Goal: Obtain resource: Download file/media

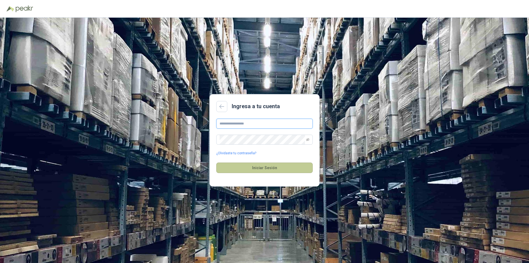
type input "**********"
click at [254, 168] on button "Iniciar Sesión" at bounding box center [264, 167] width 96 height 10
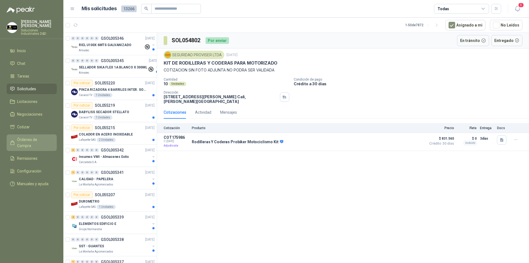
click at [33, 136] on span "Órdenes de Compra" at bounding box center [34, 142] width 34 height 12
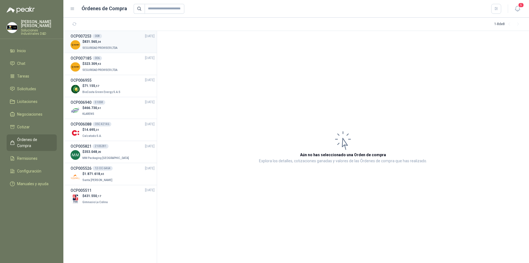
click at [98, 48] on span "SEGURIDAD PROVISER LTDA" at bounding box center [99, 47] width 35 height 3
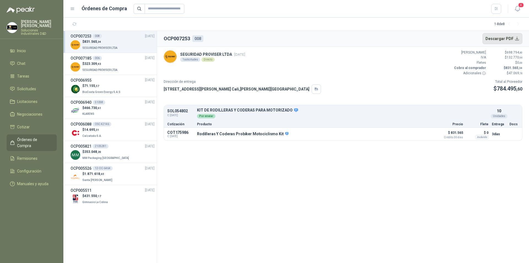
click at [517, 37] on button "Descargar PDF" at bounding box center [503, 38] width 40 height 11
click at [423, 134] on button "Detalles" at bounding box center [420, 133] width 26 height 7
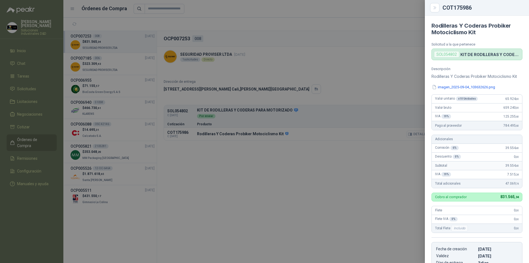
scroll to position [103, 0]
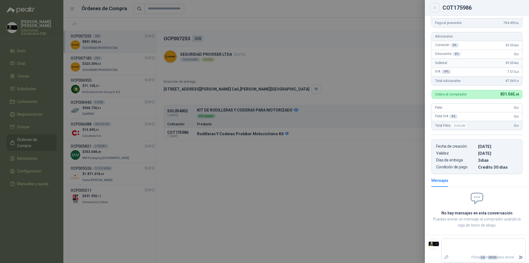
click at [433, 9] on icon "Close" at bounding box center [435, 8] width 5 height 5
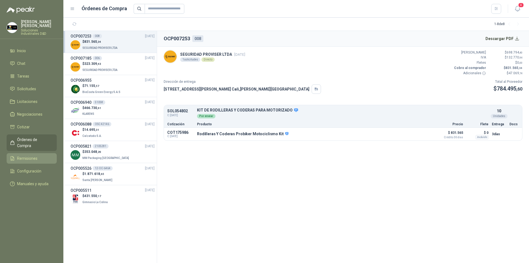
click at [29, 155] on span "Remisiones" at bounding box center [27, 158] width 20 height 6
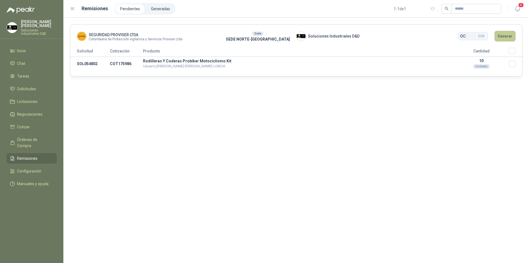
click at [500, 38] on button "Generar" at bounding box center [505, 36] width 21 height 10
click at [505, 34] on button "Generar" at bounding box center [505, 36] width 21 height 10
click at [92, 63] on td "SOL054802" at bounding box center [90, 64] width 40 height 14
click at [503, 37] on button "Generar" at bounding box center [505, 36] width 21 height 10
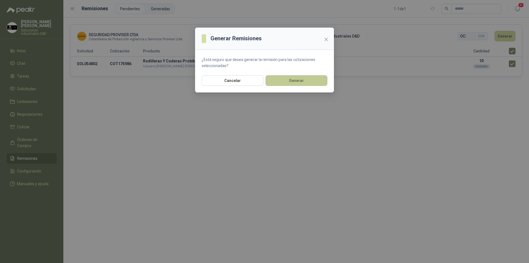
click at [296, 80] on button "Generar" at bounding box center [297, 80] width 62 height 10
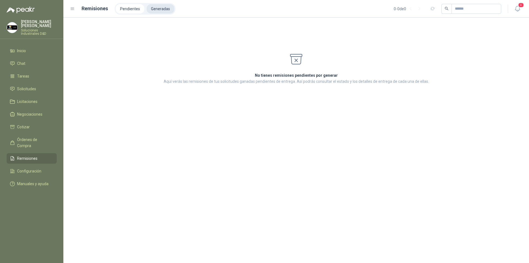
click at [154, 9] on li "Generadas" at bounding box center [161, 8] width 28 height 9
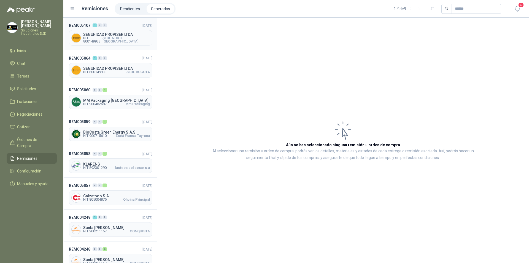
click at [111, 38] on span "NIT 800149933 SEDE NORTE-[GEOGRAPHIC_DATA]" at bounding box center [116, 39] width 67 height 7
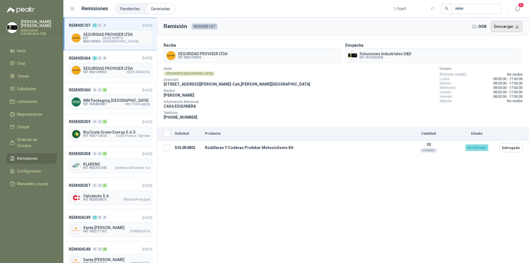
click at [514, 26] on button "Descargar" at bounding box center [507, 26] width 32 height 11
click at [17, 49] on li "Inicio" at bounding box center [32, 51] width 44 height 6
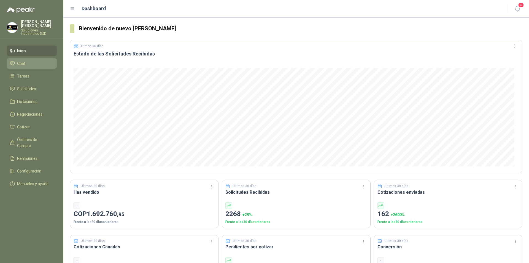
click at [24, 60] on span "Chat" at bounding box center [21, 63] width 8 height 6
